Goal: Information Seeking & Learning: Learn about a topic

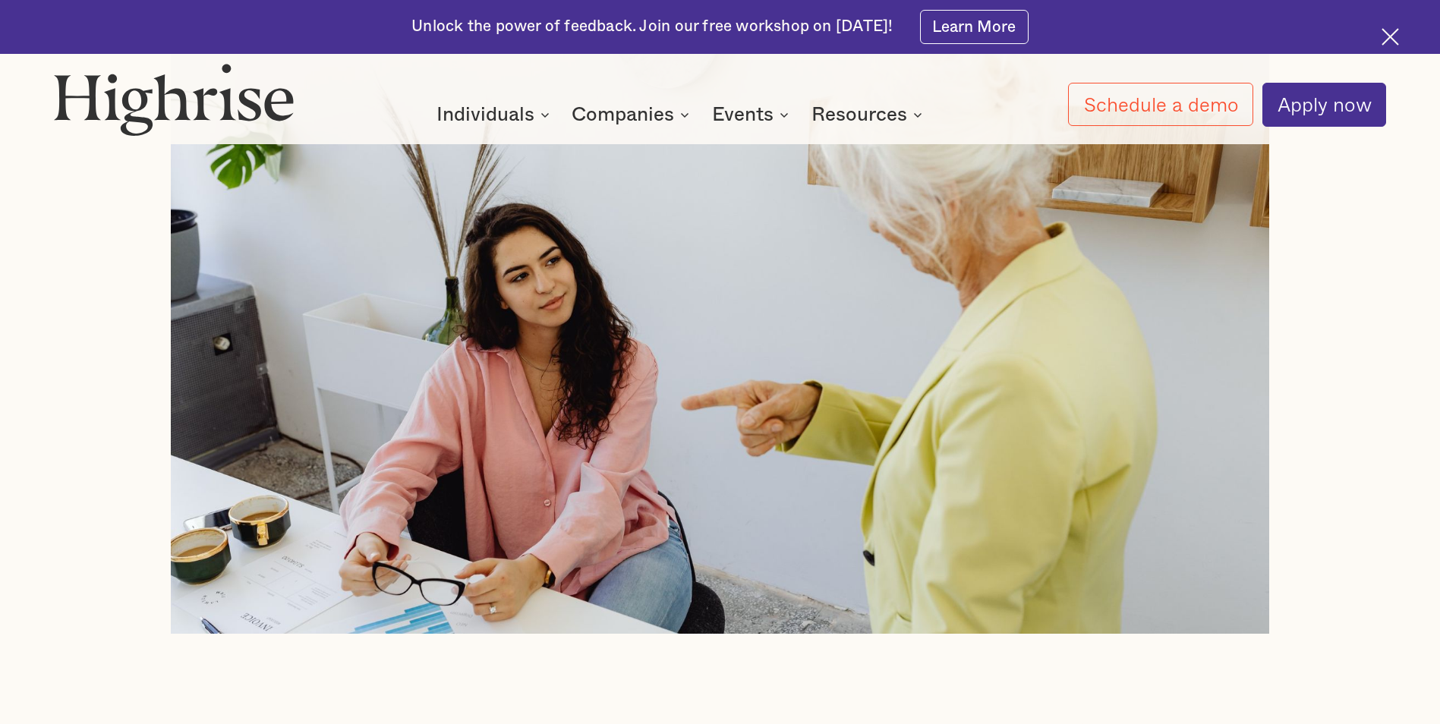
scroll to position [835, 0]
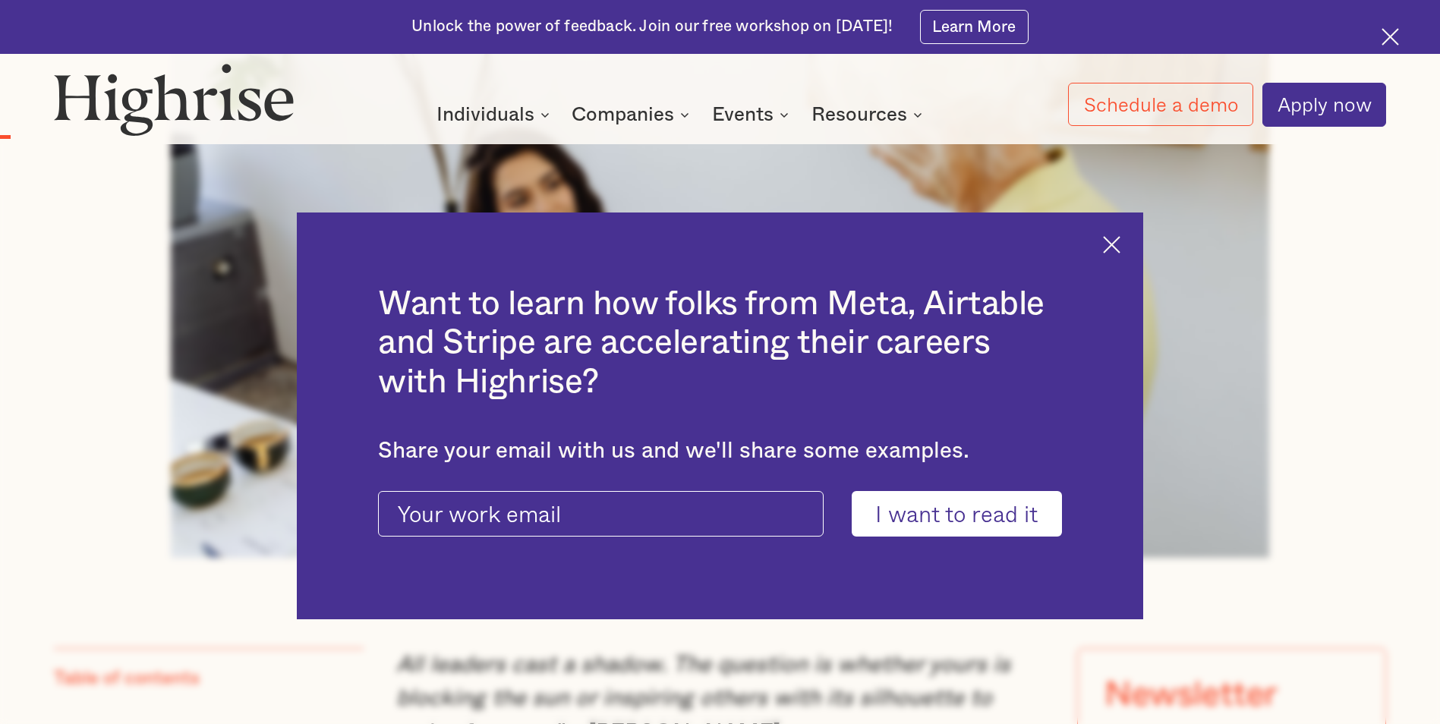
click at [1119, 247] on img at bounding box center [1111, 244] width 17 height 17
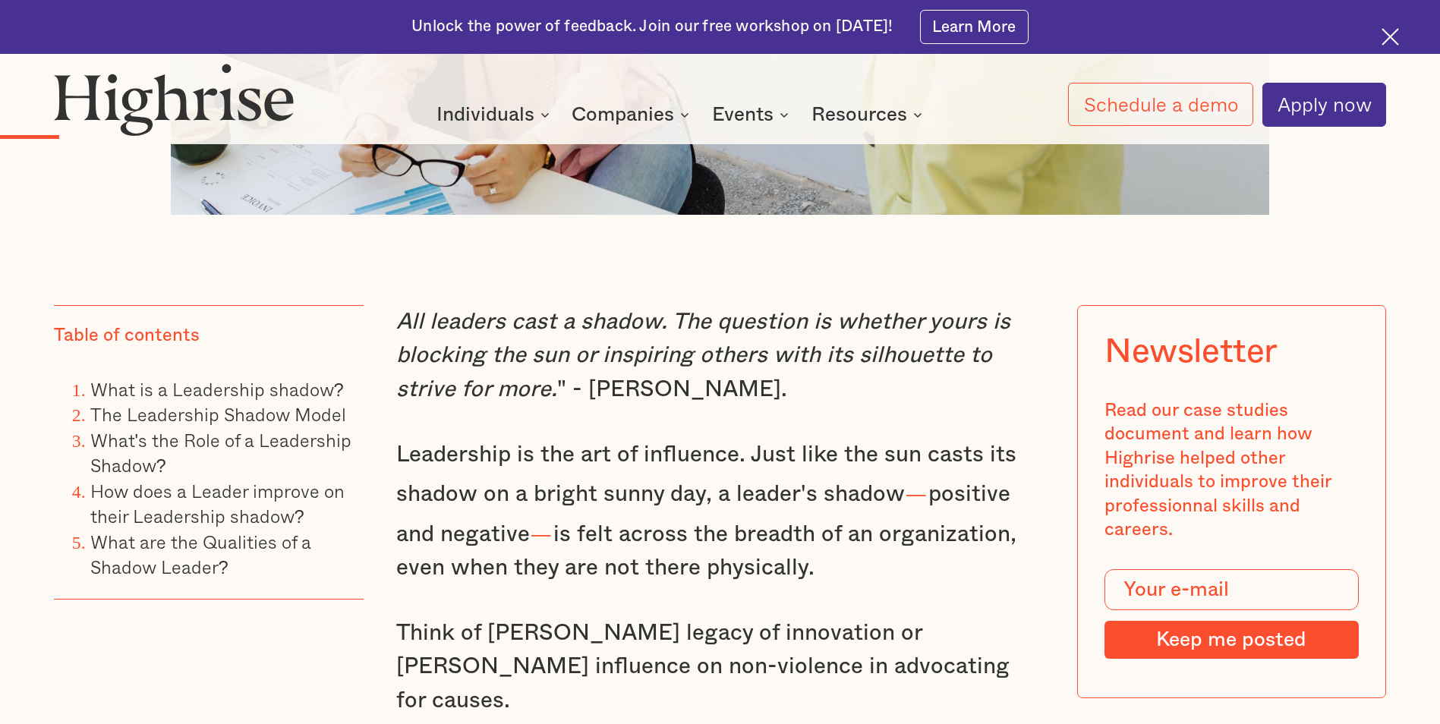
scroll to position [1214, 0]
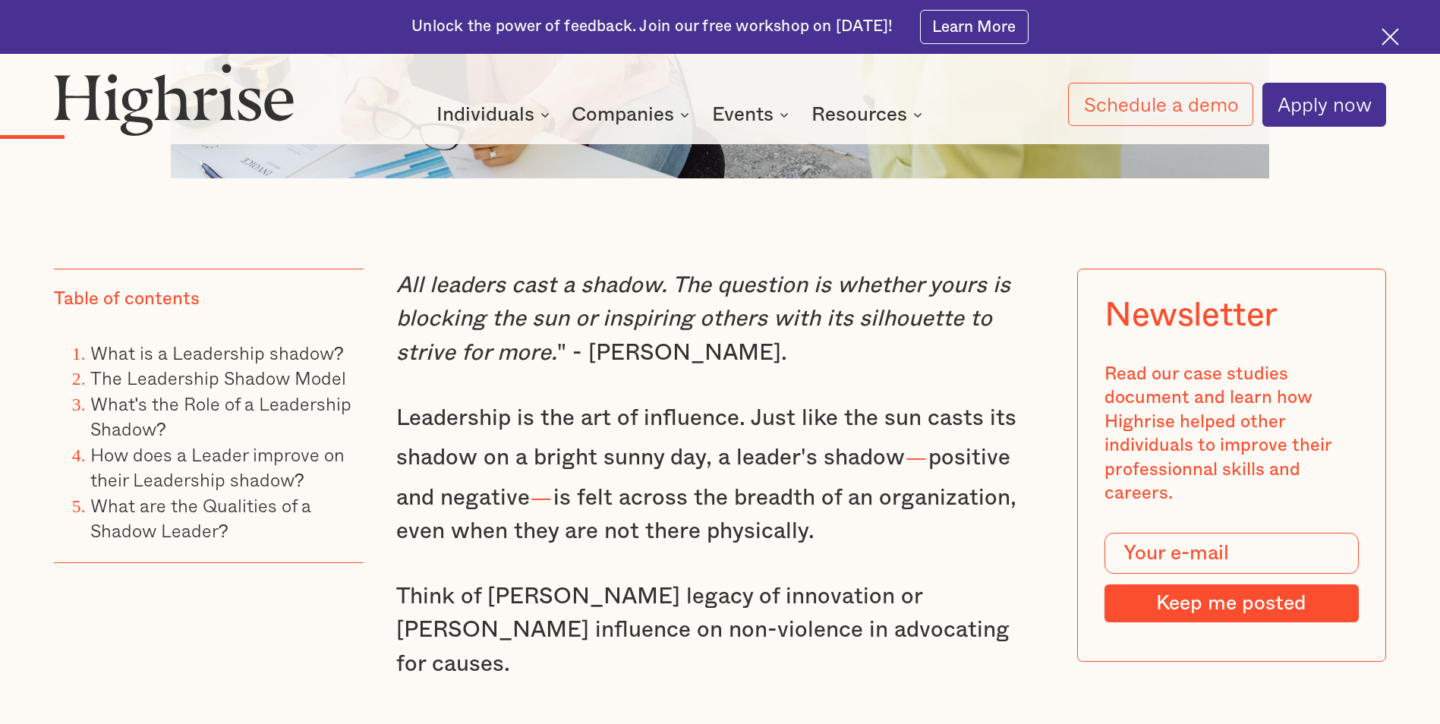
click at [594, 359] on p "All leaders cast a shadow. The question is whether yours is blocking the sun or…" at bounding box center [719, 319] width 647 height 101
drag, startPoint x: 594, startPoint y: 359, endPoint x: 602, endPoint y: 379, distance: 21.4
click at [602, 370] on p "All leaders cast a shadow. The question is whether yours is blocking the sun or…" at bounding box center [719, 319] width 647 height 101
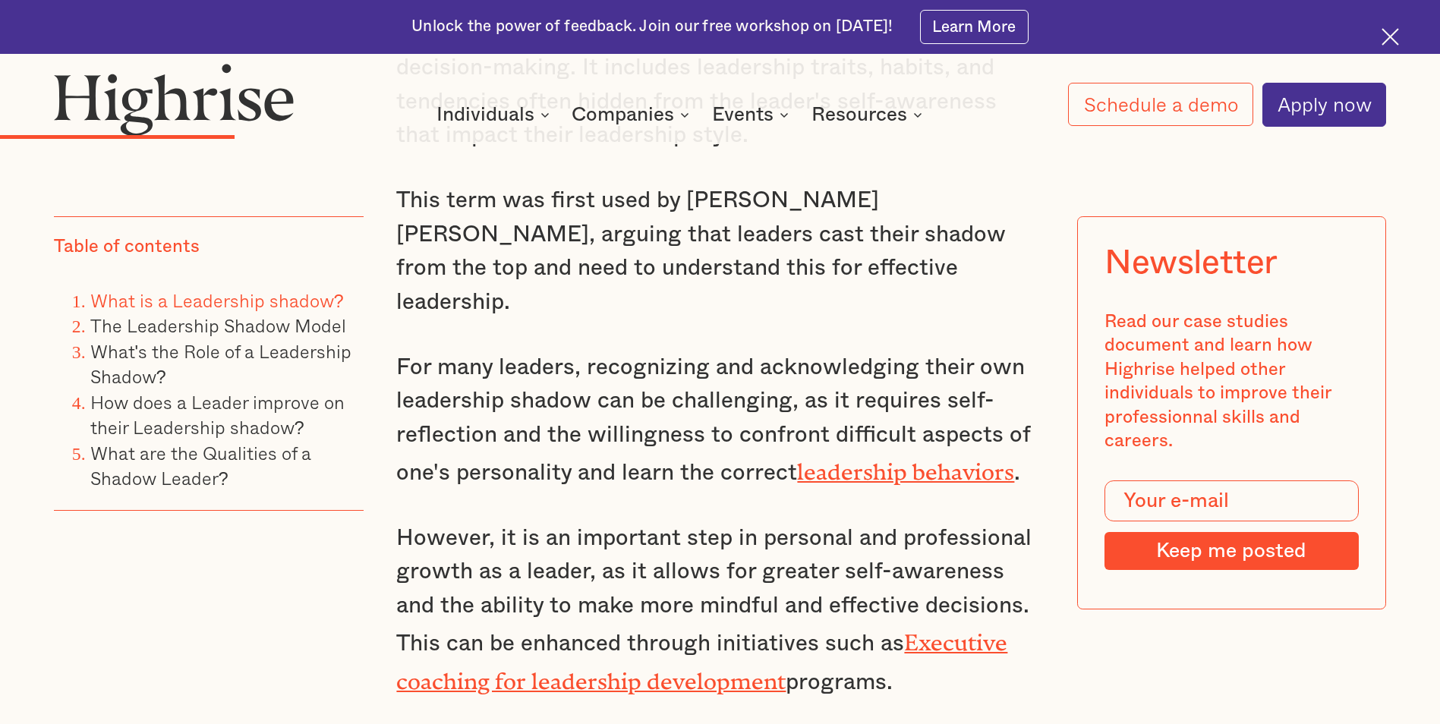
scroll to position [2429, 0]
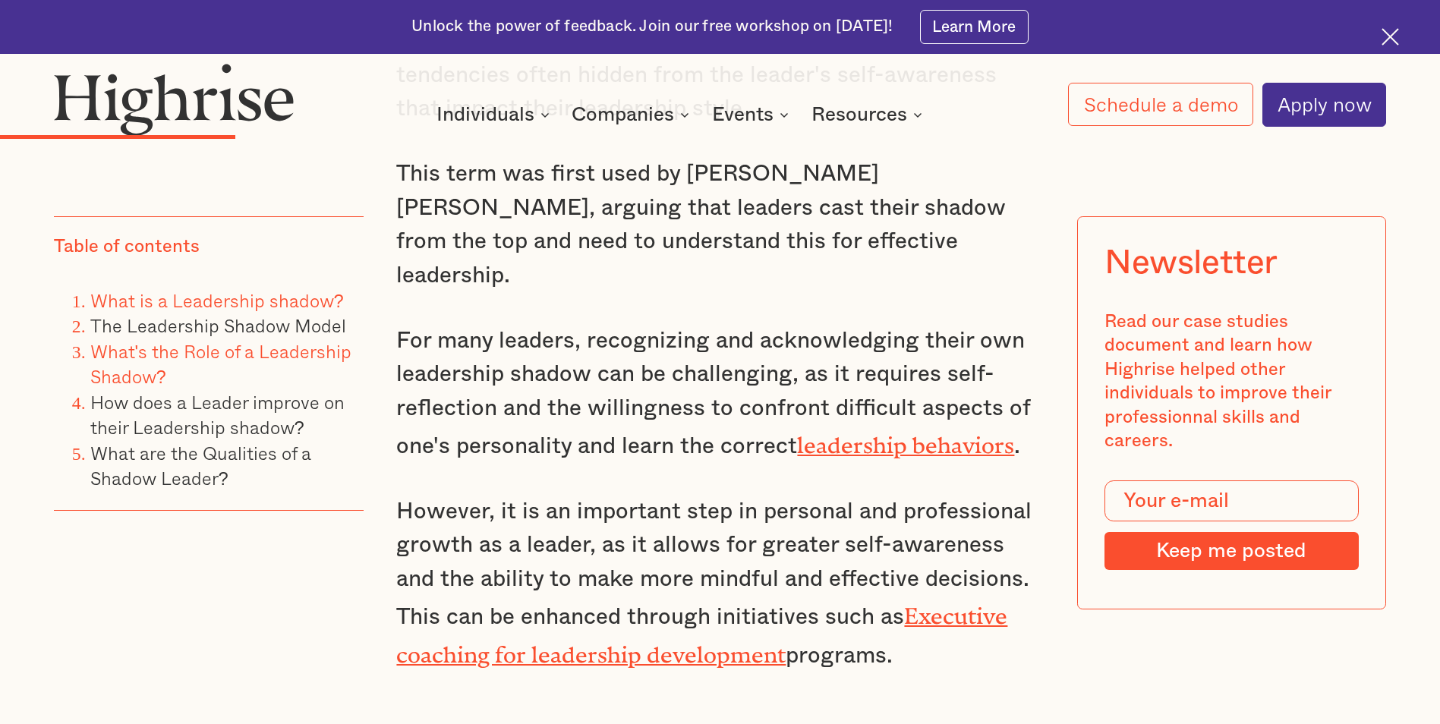
click at [165, 352] on link "What's the Role of a Leadership Shadow?" at bounding box center [221, 363] width 262 height 54
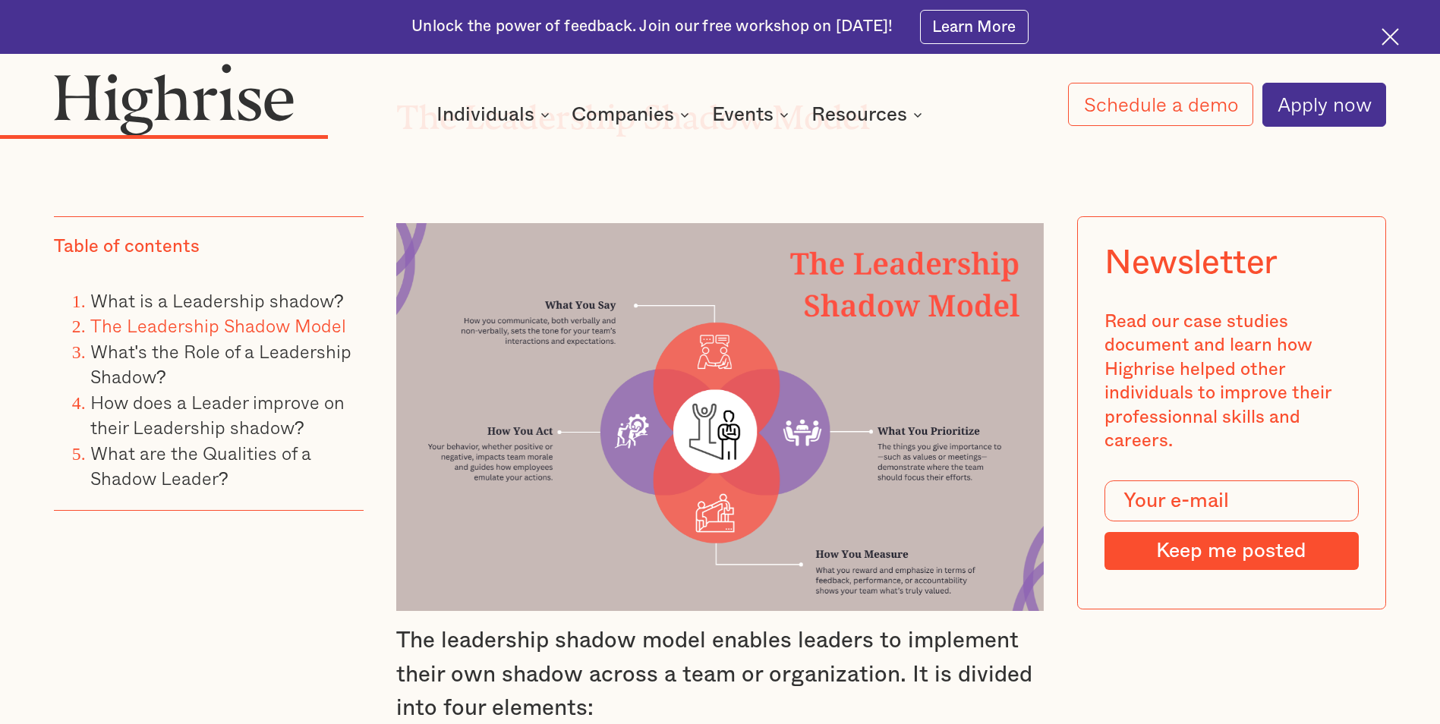
scroll to position [3261, 0]
